Goal: Information Seeking & Learning: Learn about a topic

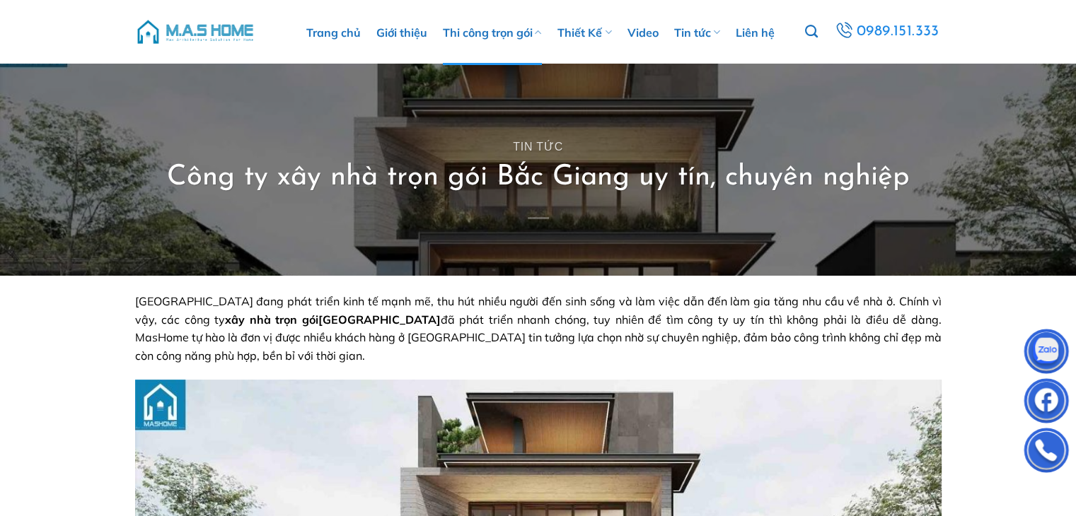
click at [470, 34] on link "Thi công trọn gói" at bounding box center [492, 32] width 99 height 65
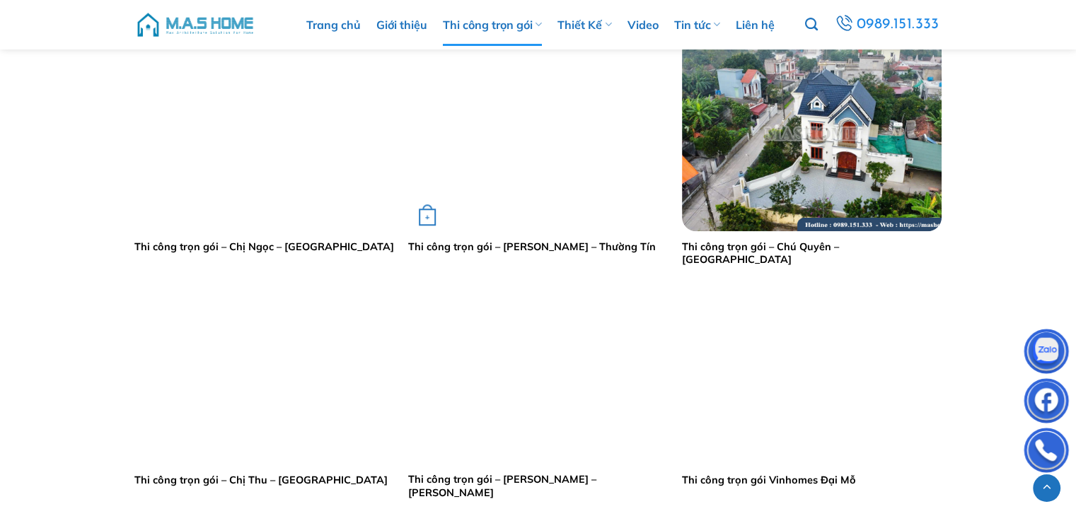
scroll to position [1273, 0]
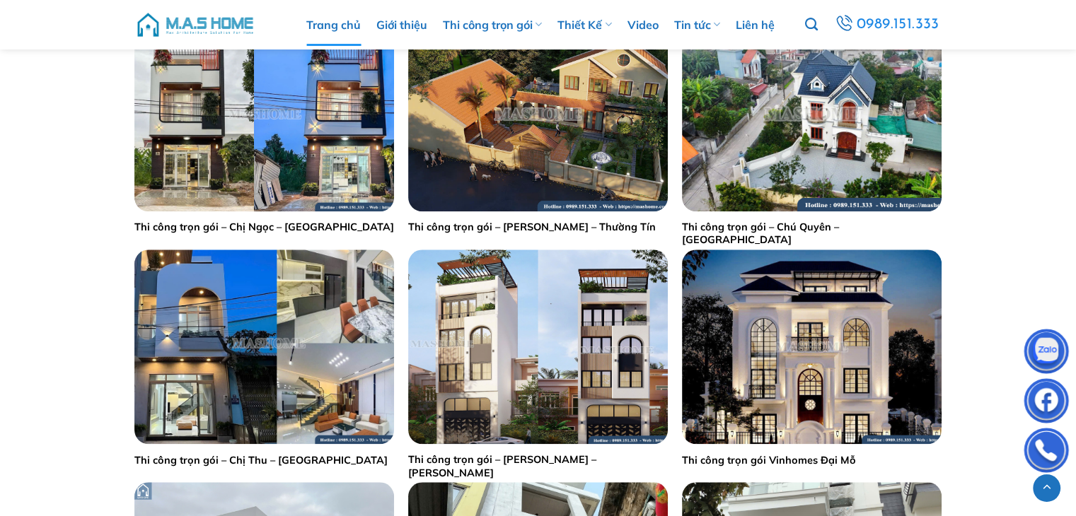
click at [339, 28] on link "Trang chủ" at bounding box center [333, 25] width 54 height 42
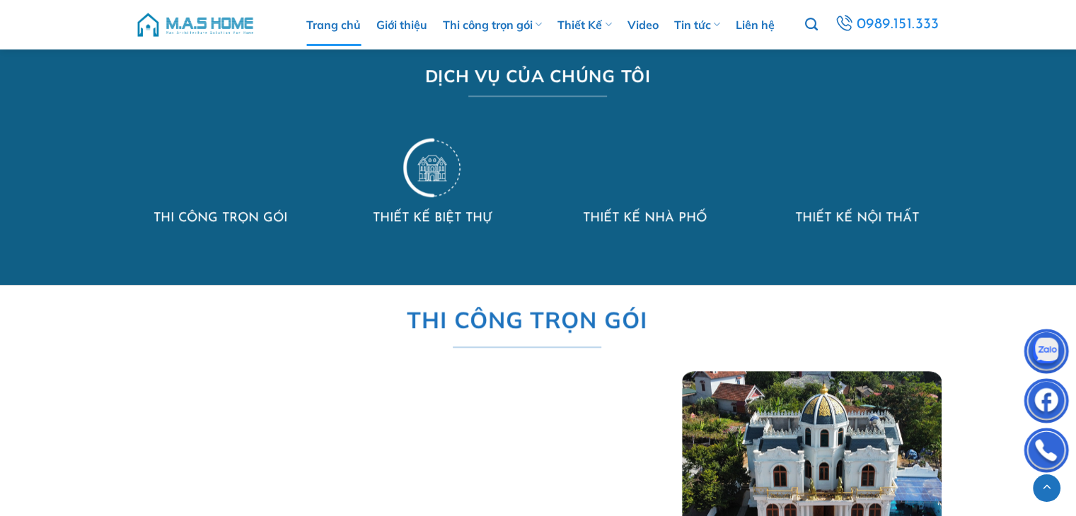
scroll to position [1155, 0]
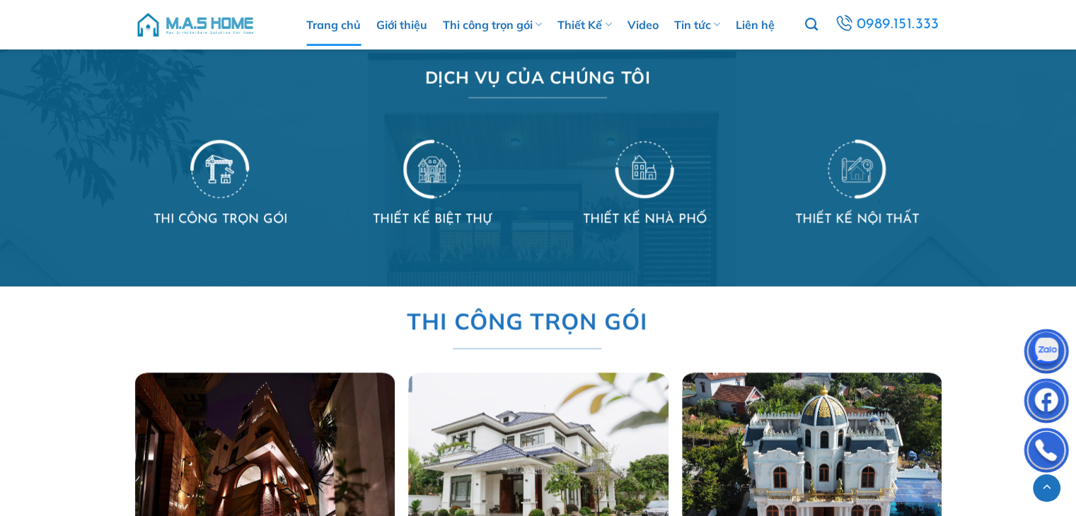
click at [842, 166] on img at bounding box center [856, 168] width 59 height 62
